Goal: Information Seeking & Learning: Learn about a topic

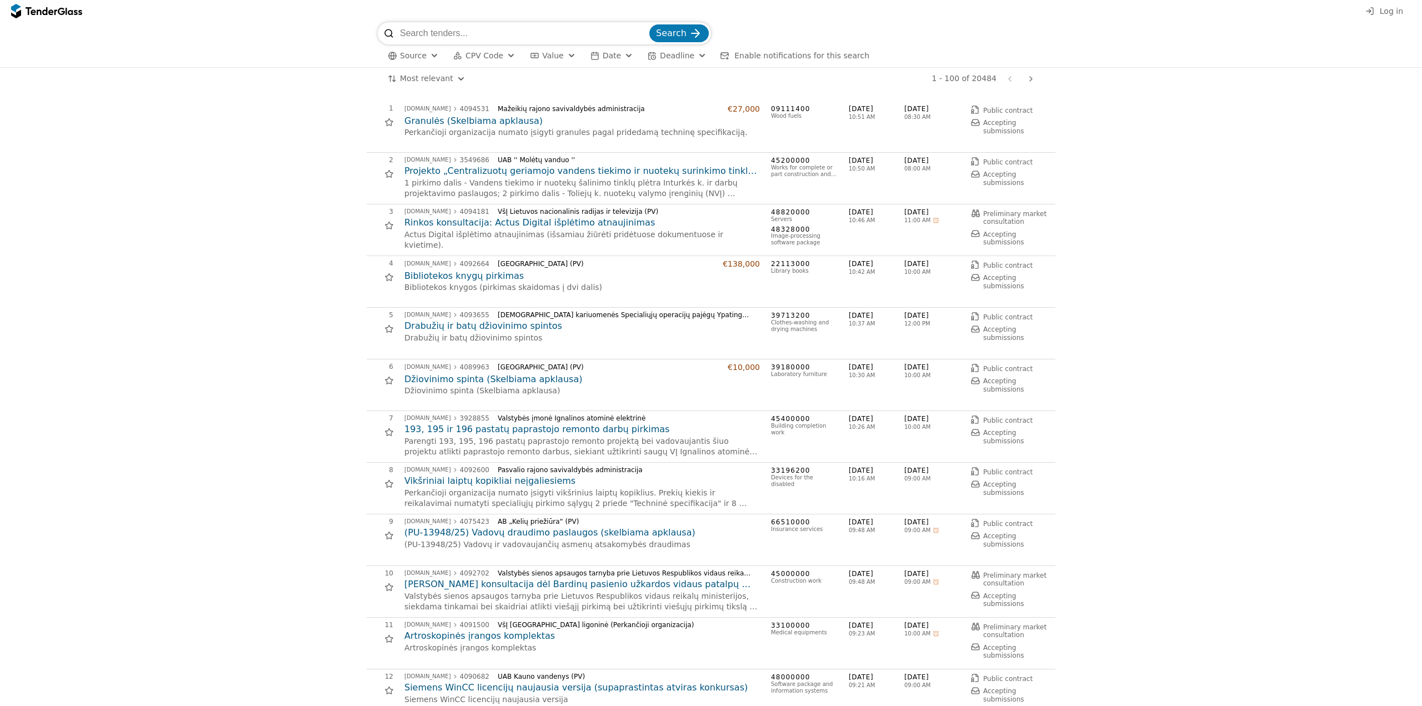
click at [432, 87] on div "Most relevant Save this search 1 - 100 of 20484 Previous page Next page" at bounding box center [711, 79] width 667 height 22
click at [427, 78] on html "Log in Search Source CPV Code Type Buyer Value Date Deadline Enable notificatio…" at bounding box center [711, 353] width 1422 height 706
click at [479, 48] on div "Source CPV Code Type Buyer Value Date Deadline Enable notifications for this se…" at bounding box center [711, 58] width 667 height 23
click at [481, 54] on span "CPV Code" at bounding box center [485, 57] width 38 height 9
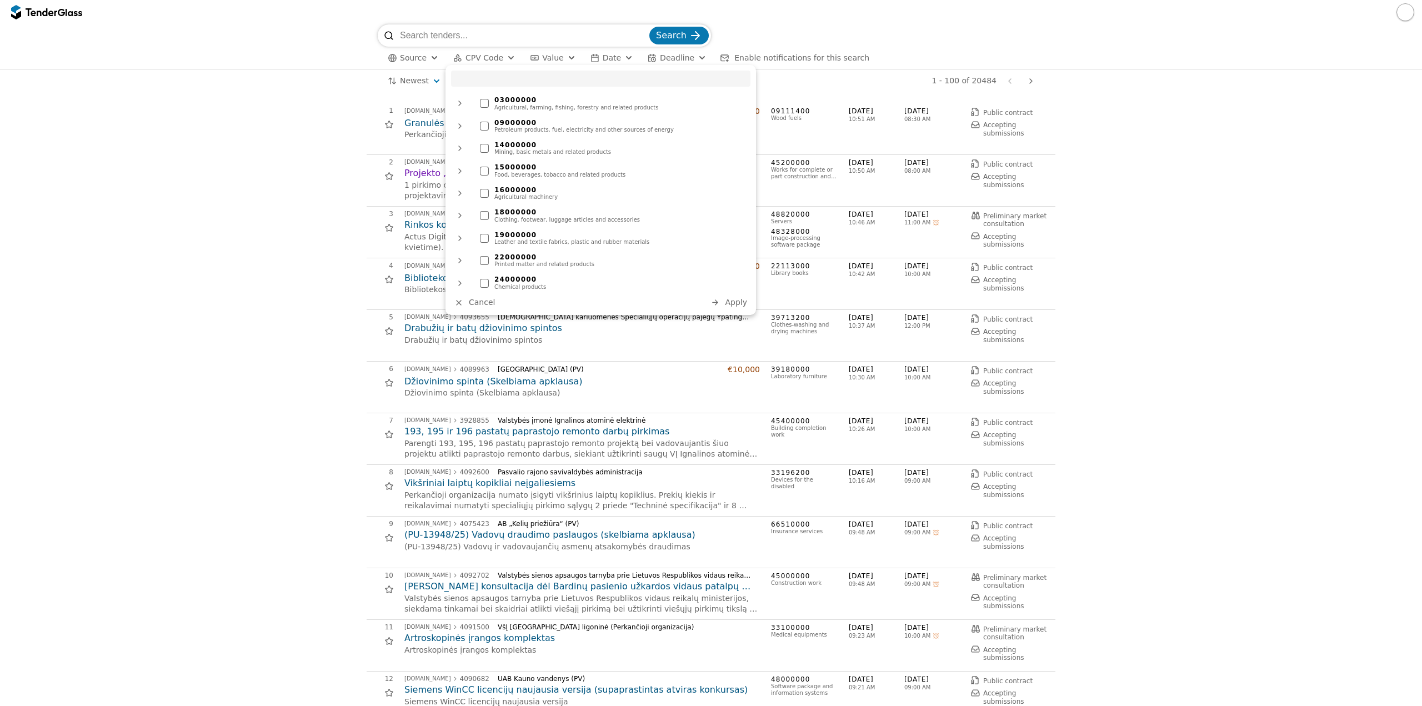
click at [516, 76] on input "search" at bounding box center [600, 79] width 299 height 16
click at [514, 79] on input "search" at bounding box center [600, 79] width 299 height 16
type input "71"
click at [508, 107] on div "Architectural, construction, engineering and inspection services" at bounding box center [619, 107] width 251 height 7
click at [706, 301] on span "Apply" at bounding box center [736, 302] width 22 height 9
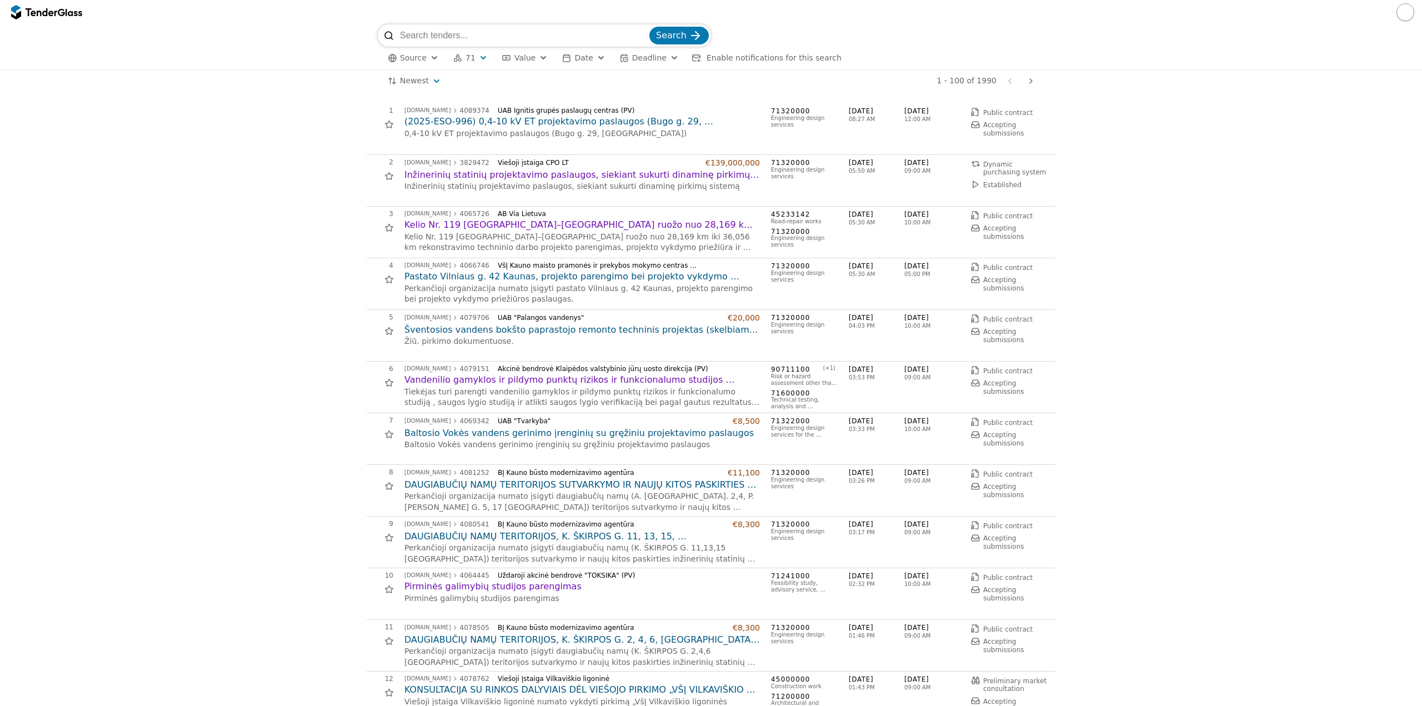
click at [679, 223] on h2 "Kelio Nr. 119 [GEOGRAPHIC_DATA]–[GEOGRAPHIC_DATA] ruožo nuo 28,169 km iki 36,05…" at bounding box center [582, 225] width 356 height 12
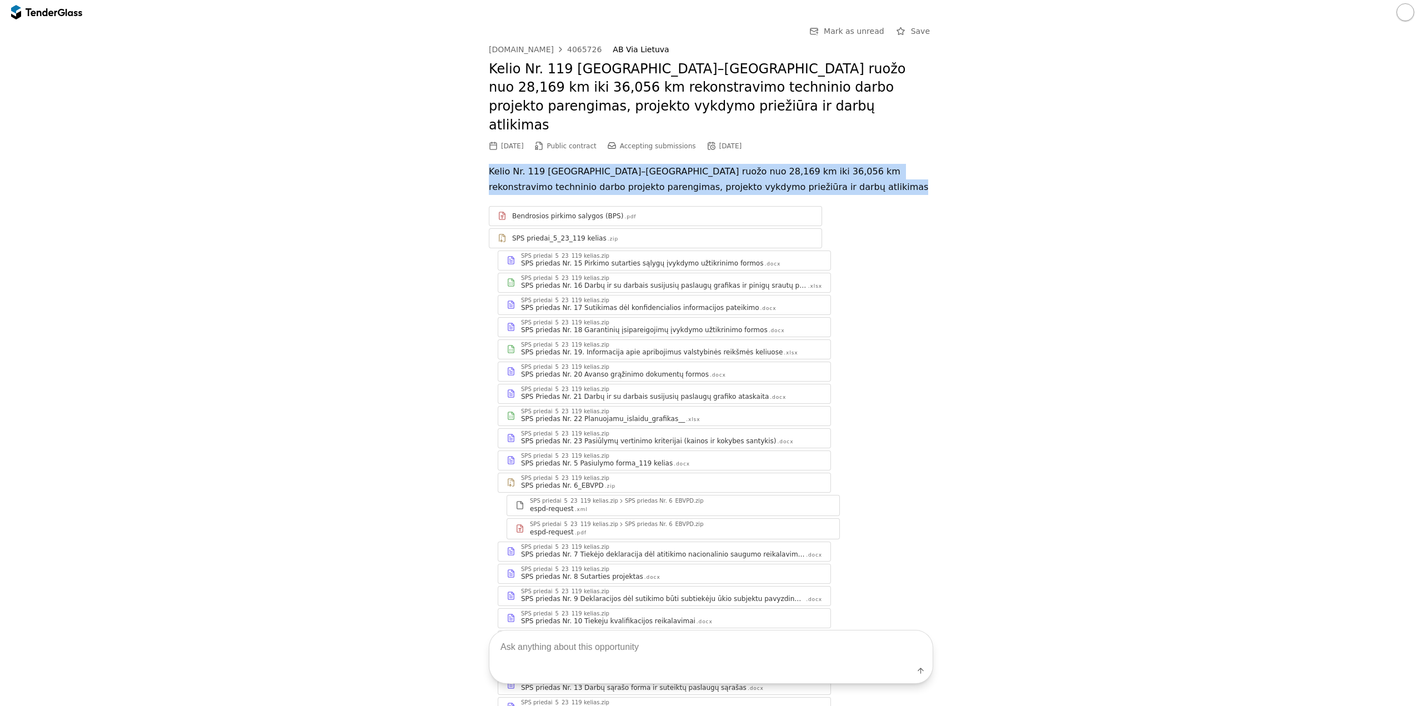
drag, startPoint x: 478, startPoint y: 149, endPoint x: 737, endPoint y: 179, distance: 260.6
copy div "Kelio Nr. 119 [GEOGRAPHIC_DATA]–[GEOGRAPHIC_DATA] ruožo nuo 28,169 km iki 36,05…"
click at [572, 46] on div "4065726" at bounding box center [584, 50] width 34 height 8
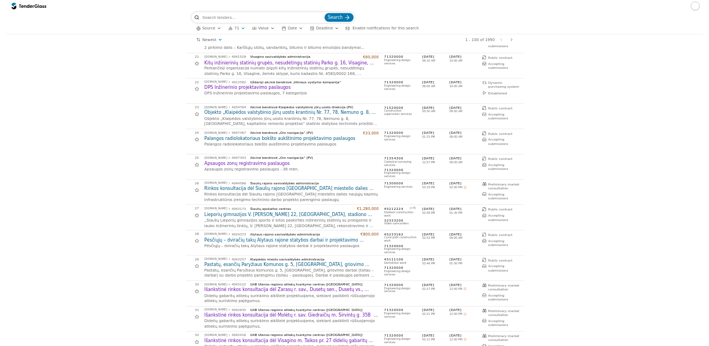
scroll to position [833, 0]
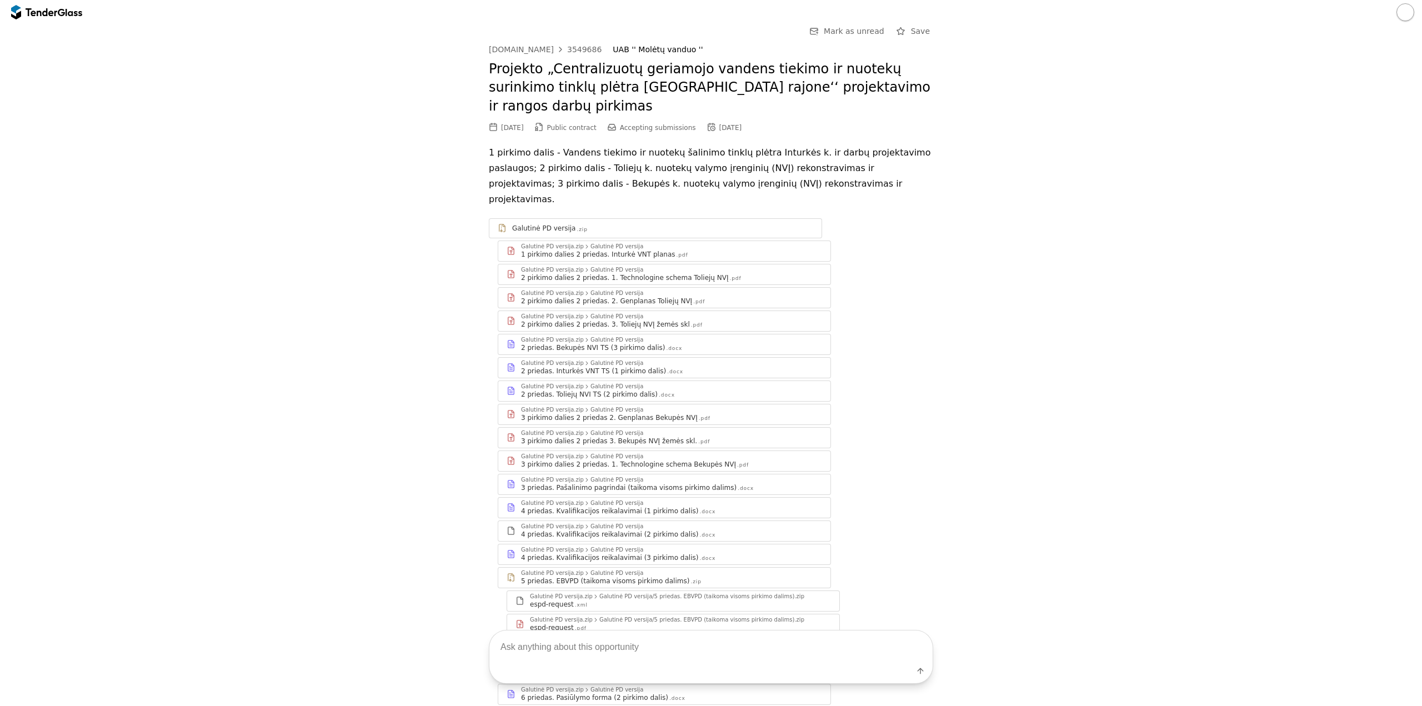
click at [623, 639] on textarea at bounding box center [710, 647] width 443 height 33
type textarea "ar yra biudžetas?"
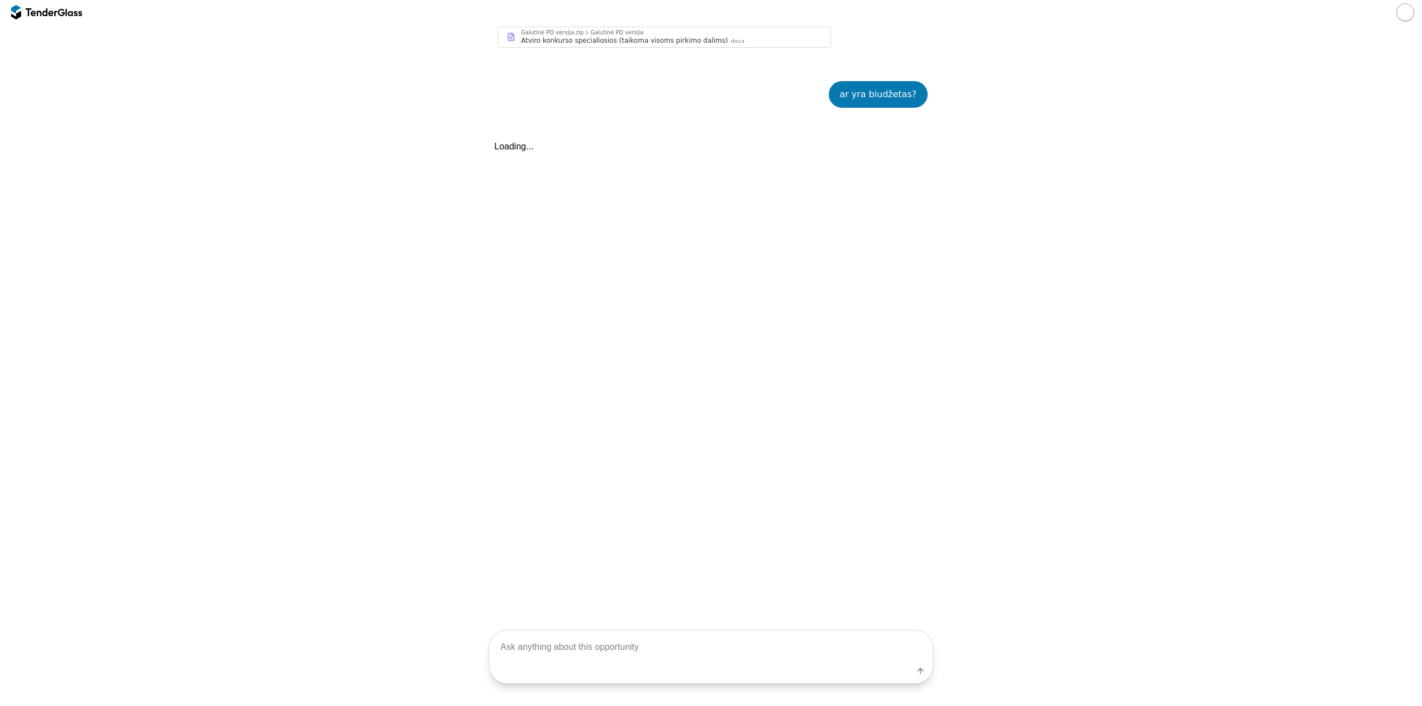
scroll to position [895, 0]
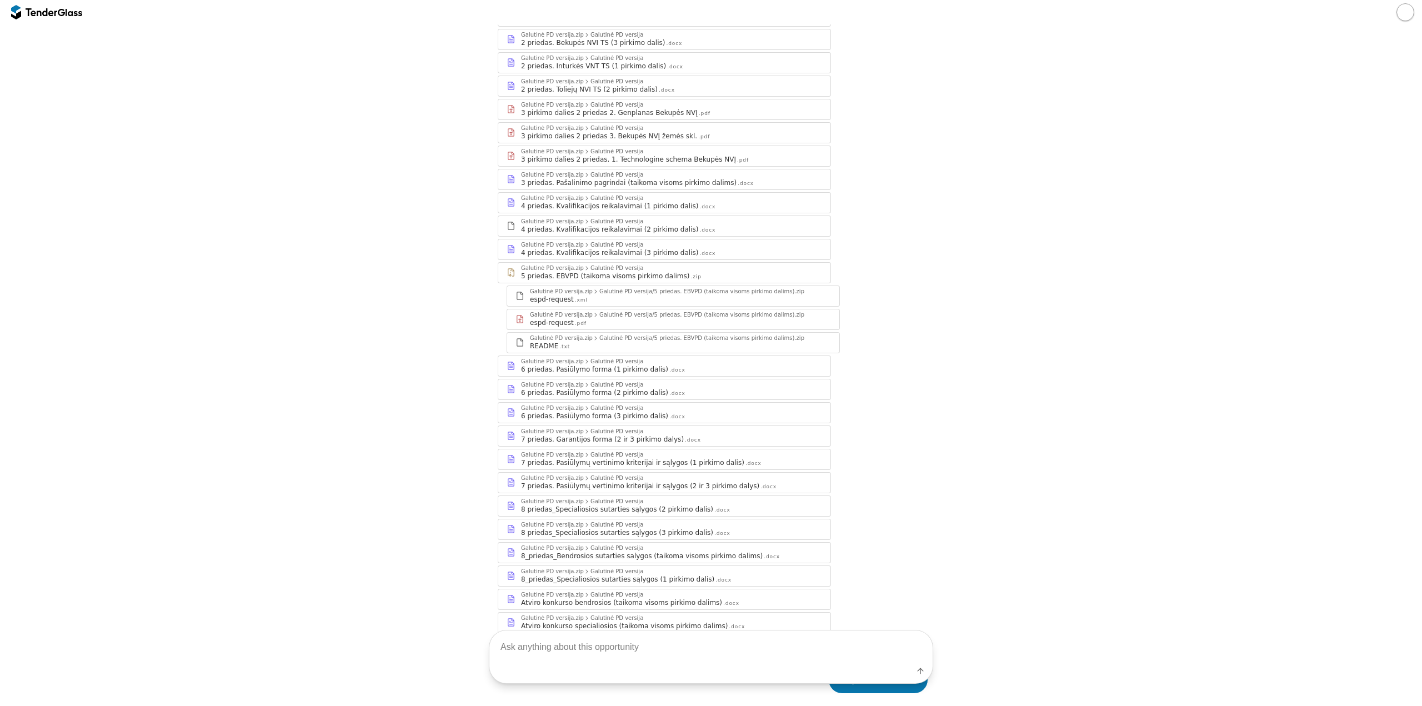
scroll to position [117, 0]
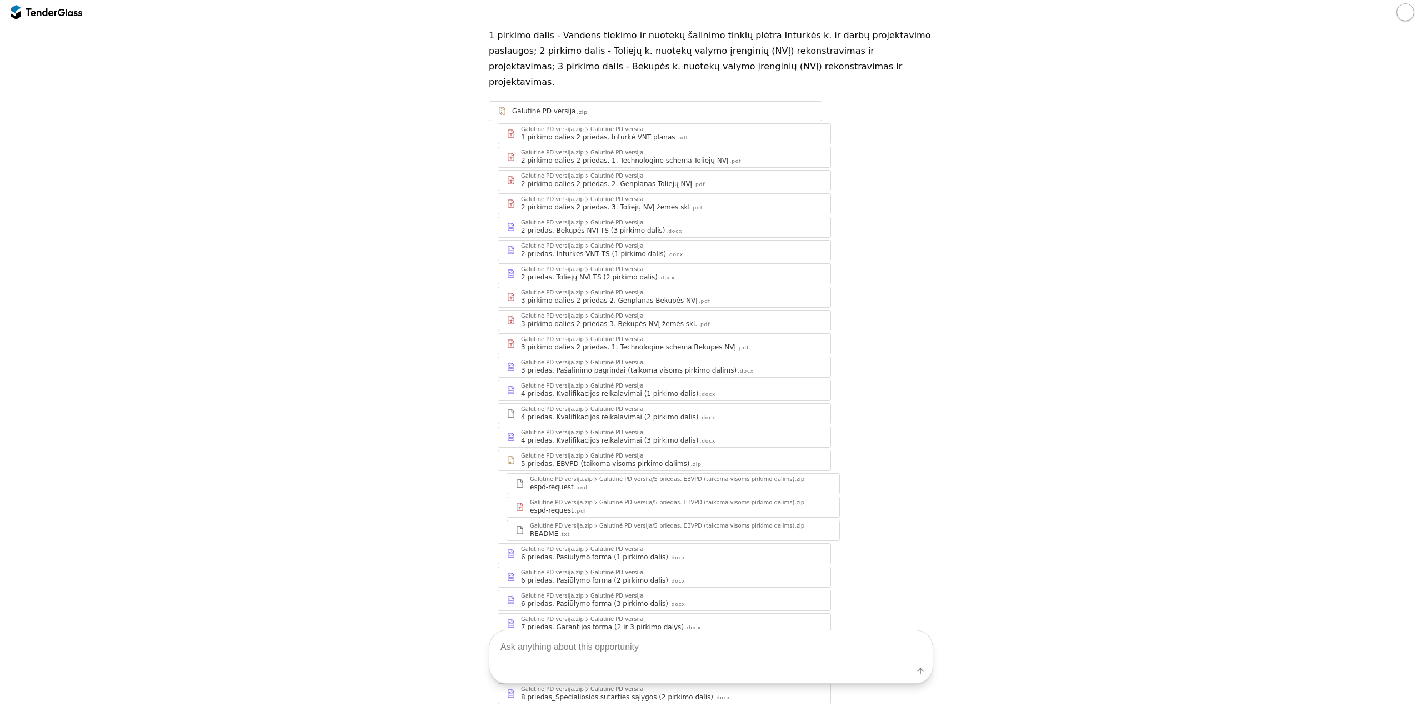
click at [699, 569] on div "Galutinė PD versija.zip Galutinė PD versija" at bounding box center [671, 572] width 301 height 7
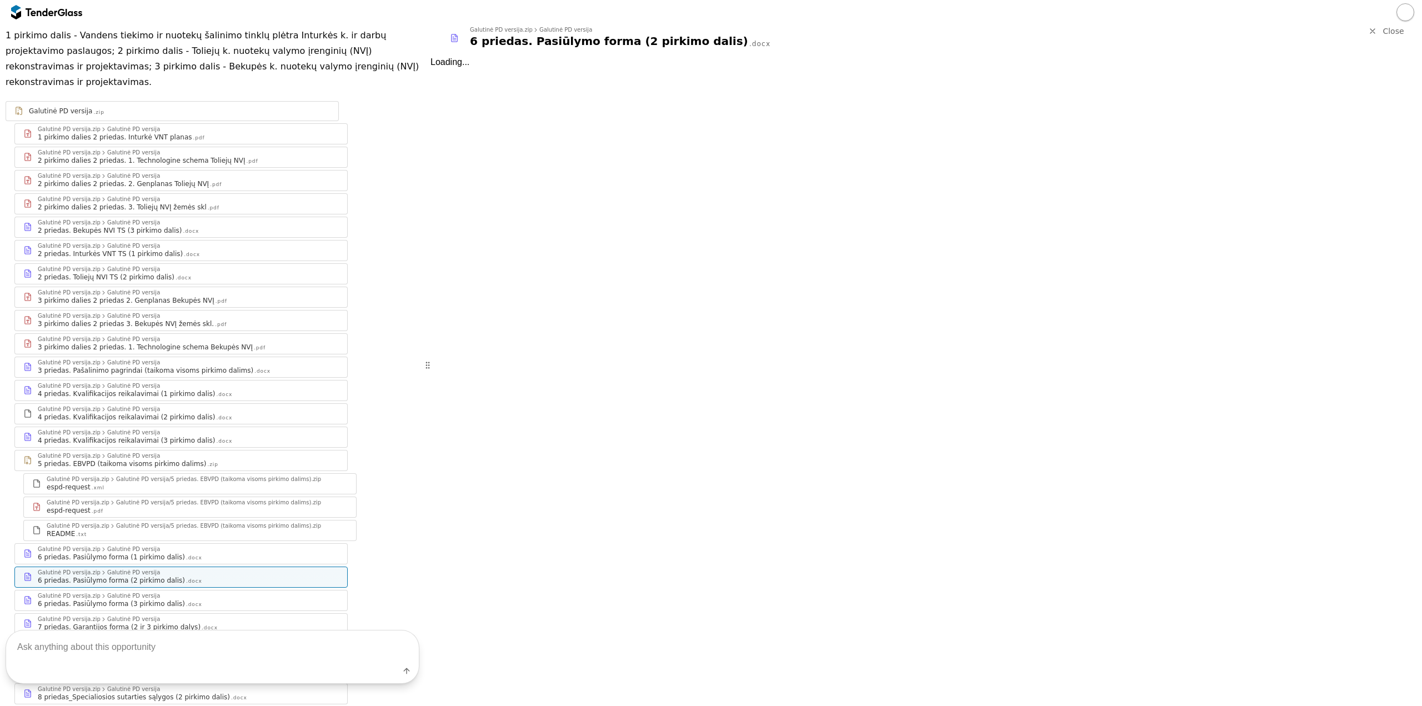
scroll to position [136, 0]
